Goal: Information Seeking & Learning: Learn about a topic

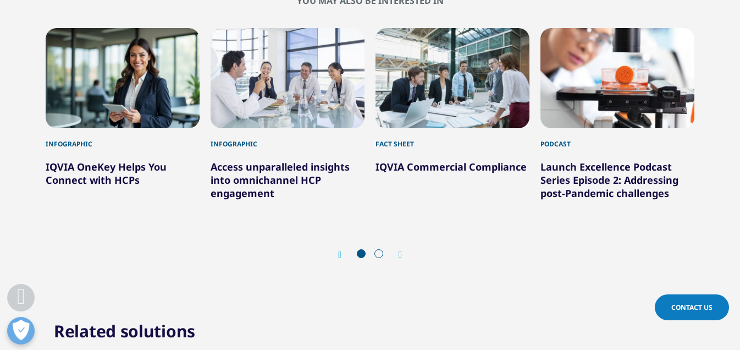
scroll to position [1061, 0]
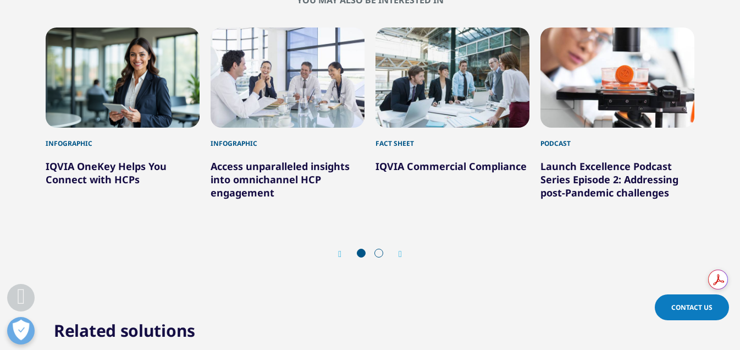
click at [401, 254] on icon "Next slide" at bounding box center [399, 254] width 3 height 9
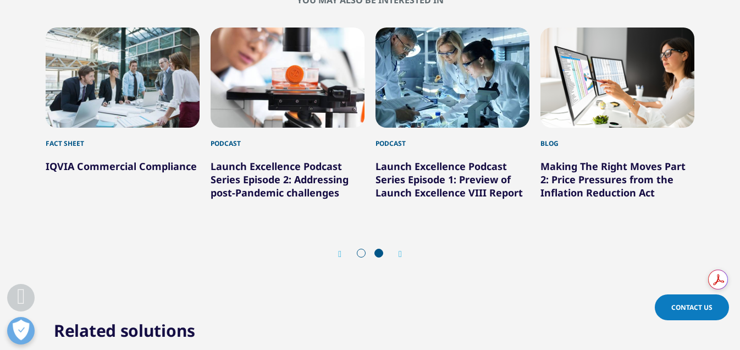
click at [401, 254] on icon "Next slide" at bounding box center [399, 254] width 3 height 9
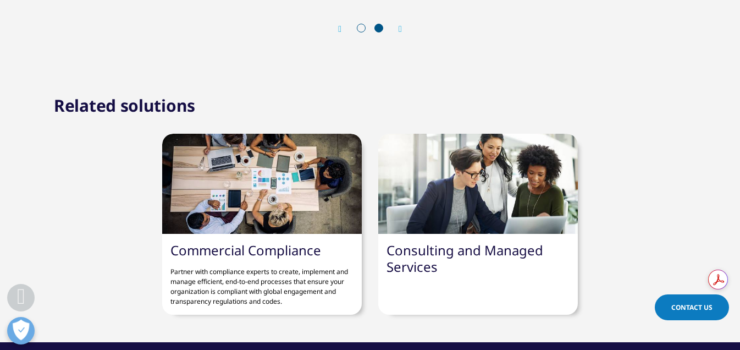
scroll to position [1288, 0]
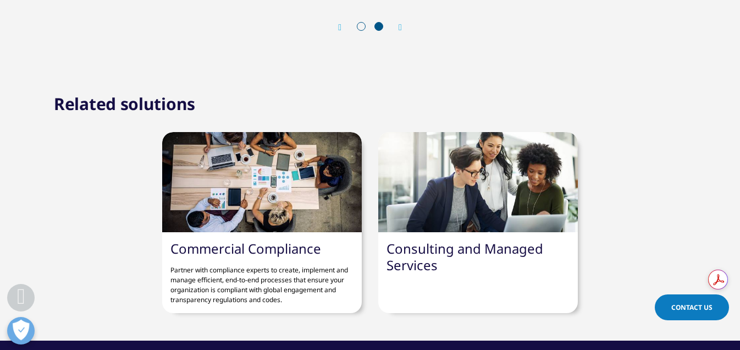
click at [408, 250] on link "Consulting and Managed Services" at bounding box center [464, 256] width 157 height 35
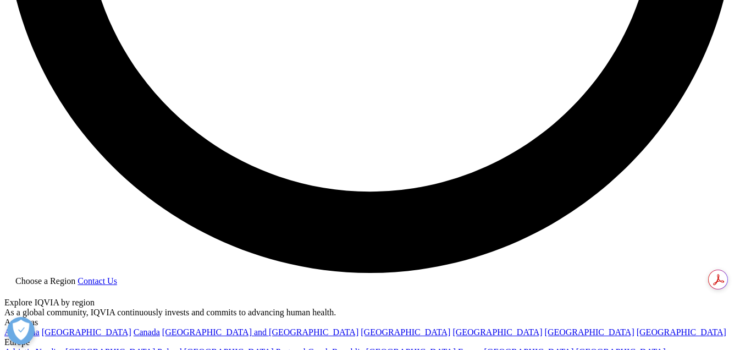
scroll to position [1941, 0]
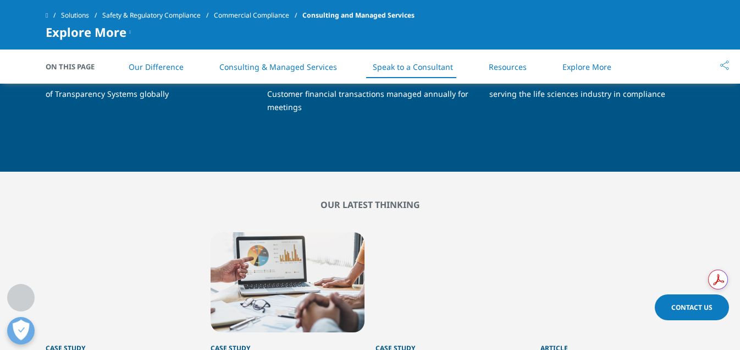
click at [605, 87] on h1 "20+ years" at bounding box center [591, 70] width 205 height 36
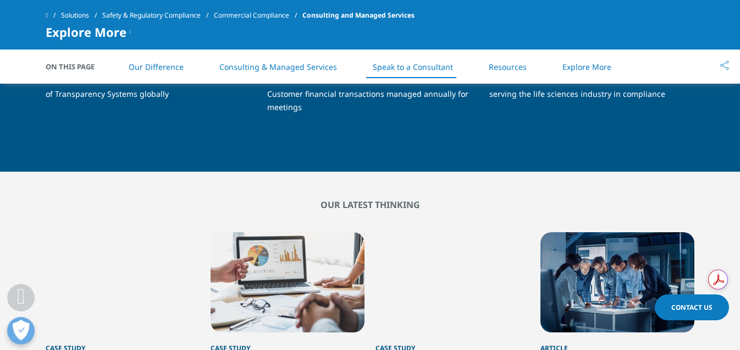
click at [598, 109] on p "serving the life sciences industry in compliance" at bounding box center [591, 97] width 205 height 21
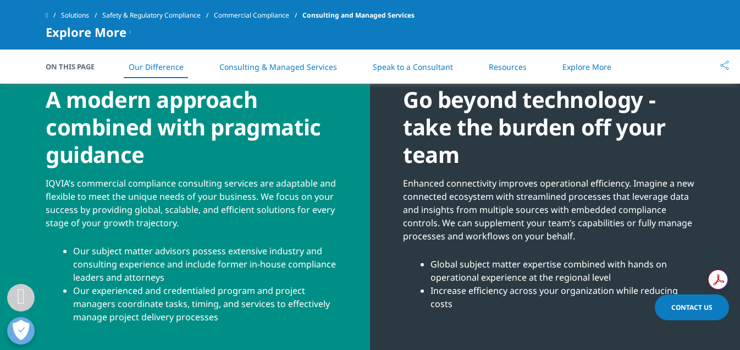
scroll to position [653, 0]
